Goal: Information Seeking & Learning: Find specific fact

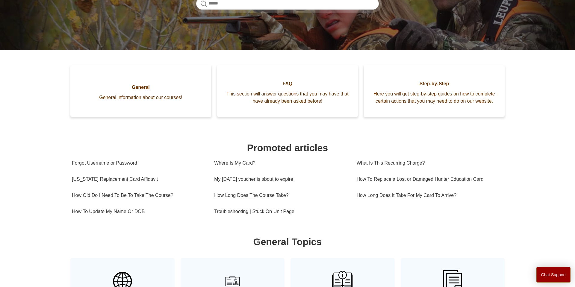
scroll to position [105, 0]
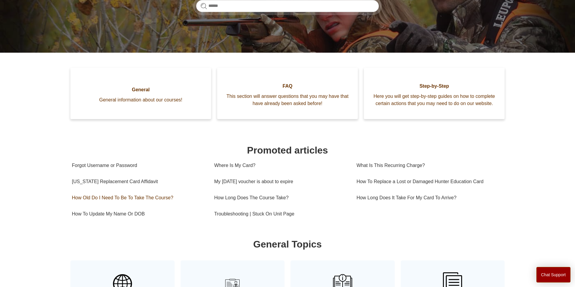
click at [148, 198] on link "How Old Do I Need To Be To Take The Course?" at bounding box center [138, 198] width 133 height 16
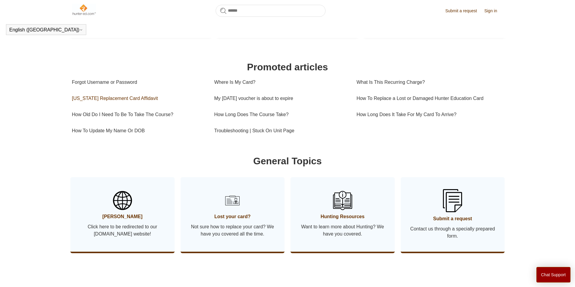
scroll to position [176, 0]
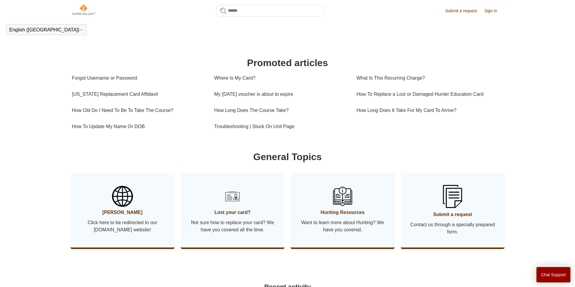
click at [118, 199] on img at bounding box center [122, 196] width 21 height 21
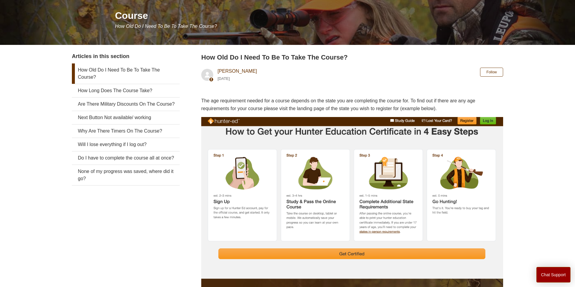
scroll to position [71, 0]
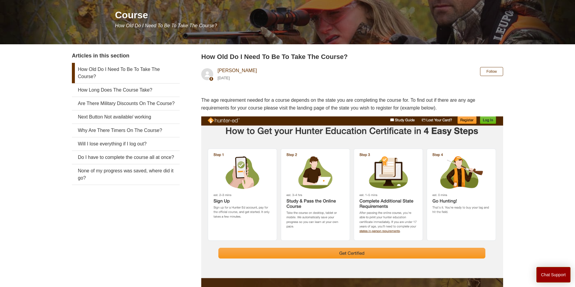
click at [383, 231] on img at bounding box center [352, 242] width 302 height 252
click at [374, 231] on img at bounding box center [352, 242] width 302 height 252
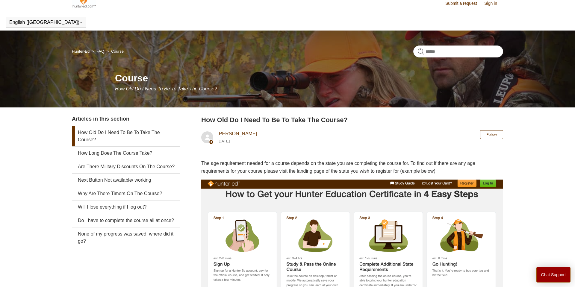
scroll to position [0, 0]
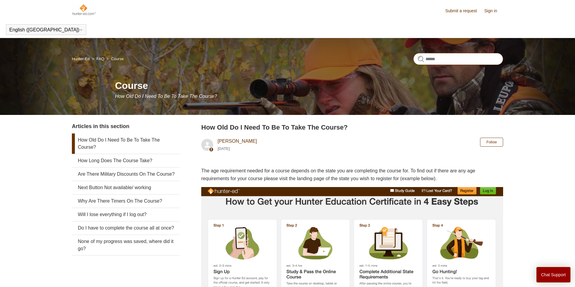
click at [451, 60] on input "Search" at bounding box center [458, 59] width 90 height 12
click at [101, 139] on link "How Old Do I Need To Be To Take The Course?" at bounding box center [126, 143] width 108 height 20
click at [561, 276] on button "Chat Support" at bounding box center [553, 275] width 34 height 16
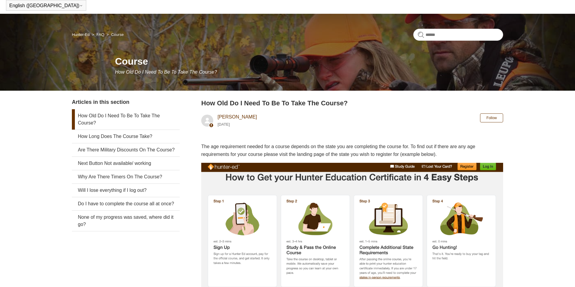
scroll to position [24, 0]
